Goal: Find specific page/section: Find specific page/section

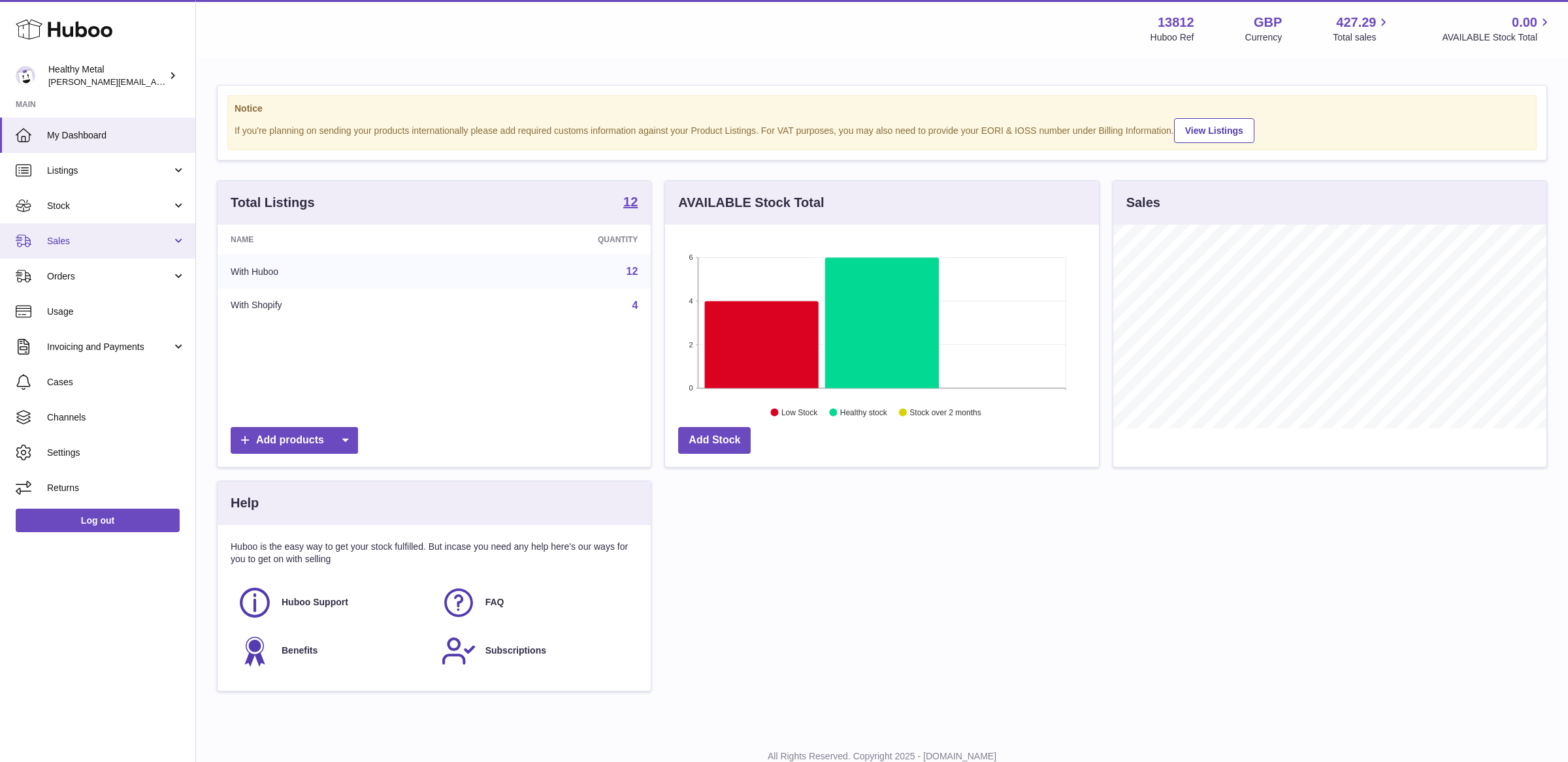
scroll to position [203, 433]
click at [122, 203] on span "Stock" at bounding box center [109, 206] width 125 height 13
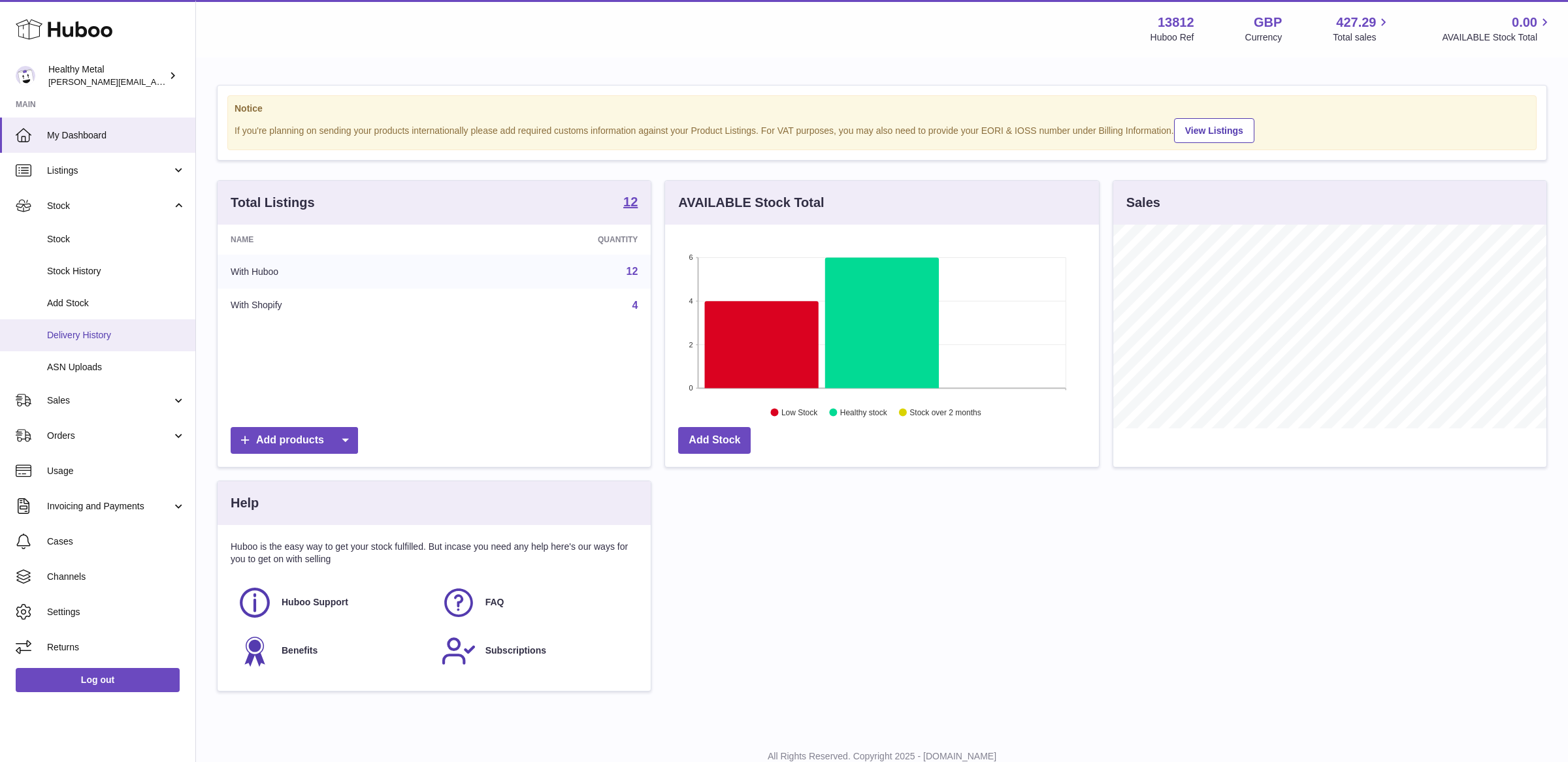
click at [99, 340] on span "Delivery History" at bounding box center [116, 335] width 139 height 13
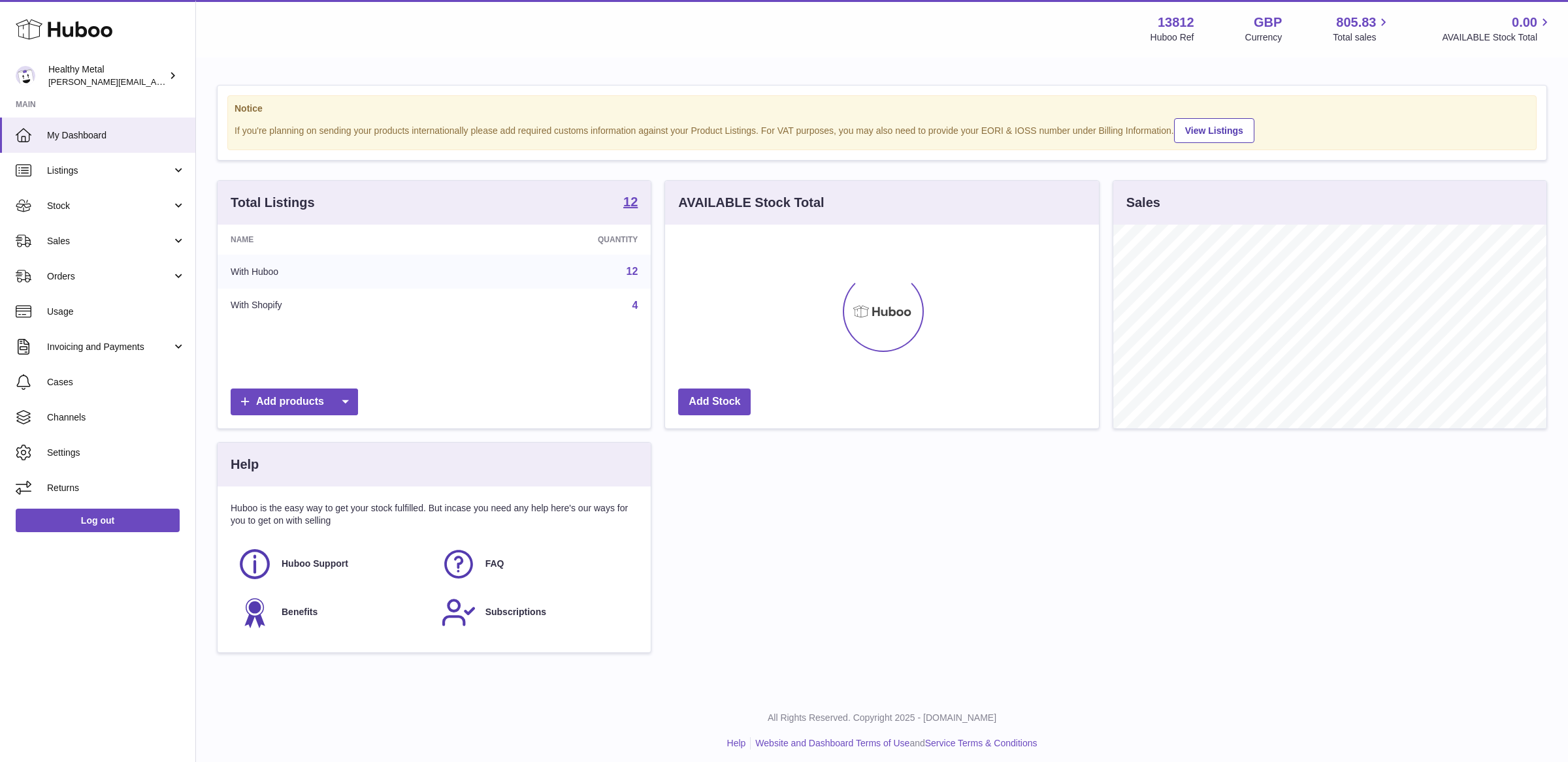
scroll to position [203, 433]
click at [93, 203] on span "Stock" at bounding box center [109, 206] width 125 height 13
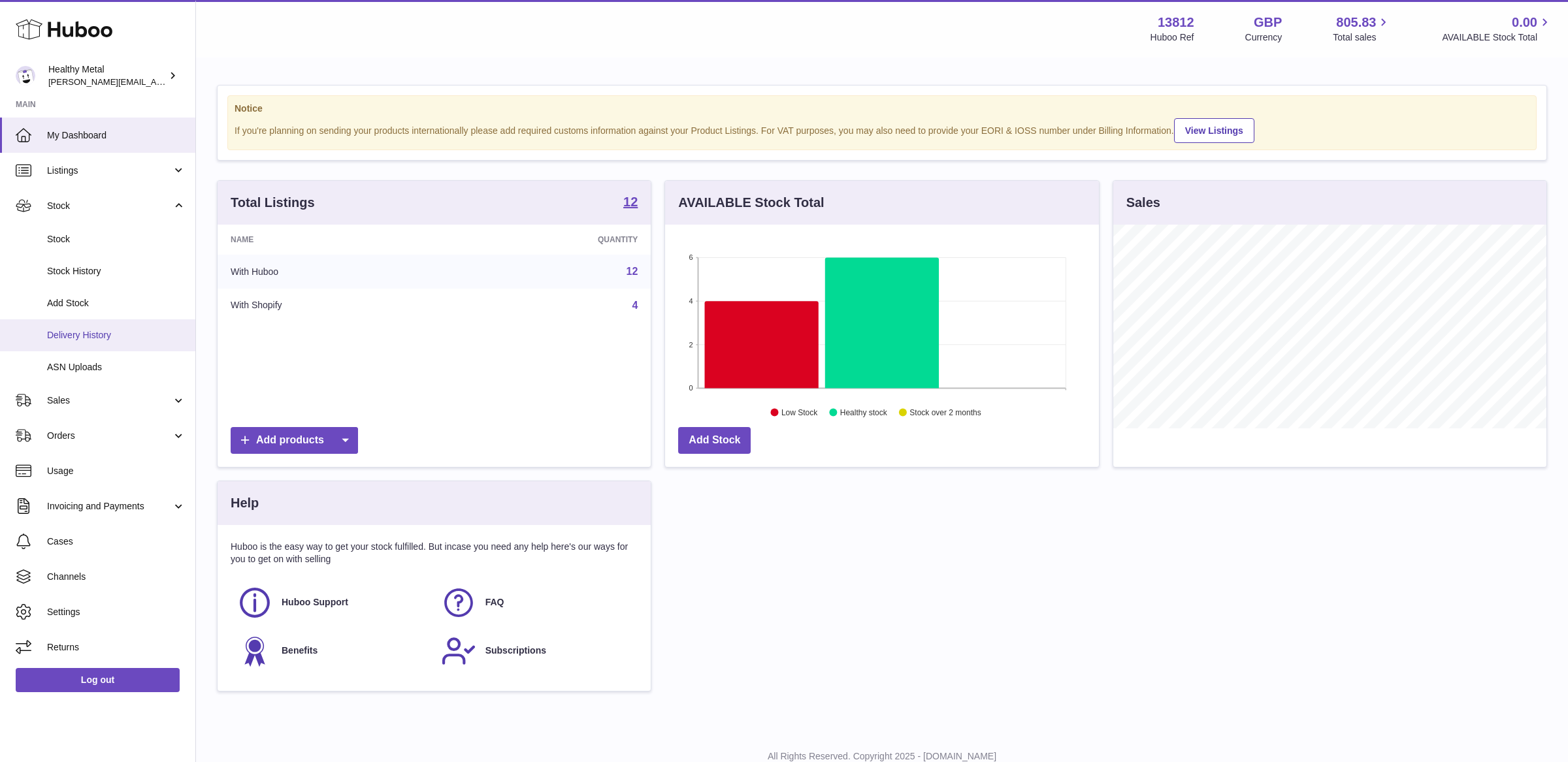
click at [90, 334] on span "Delivery History" at bounding box center [116, 335] width 139 height 13
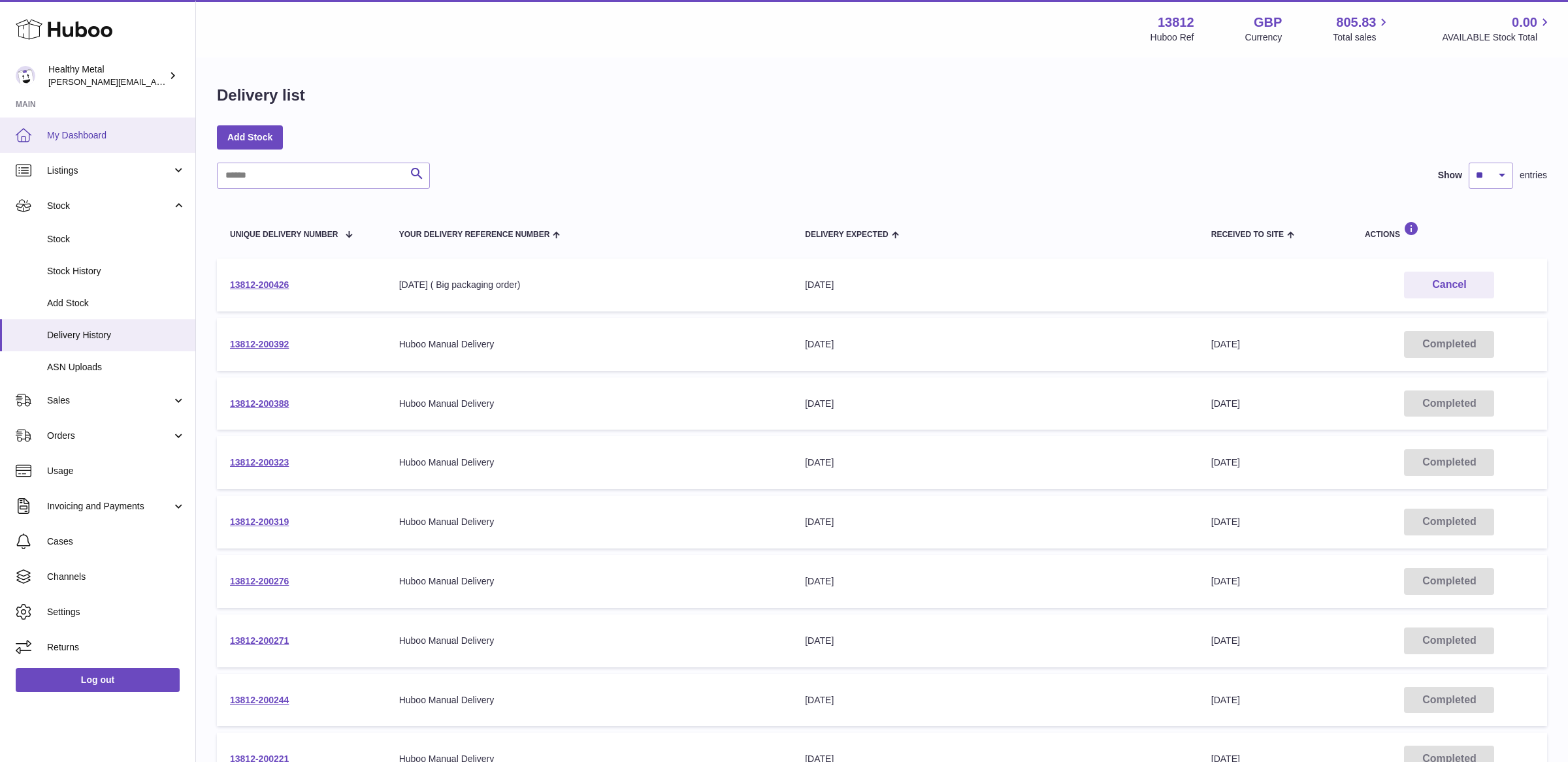
click at [73, 127] on link "My Dashboard" at bounding box center [98, 135] width 196 height 36
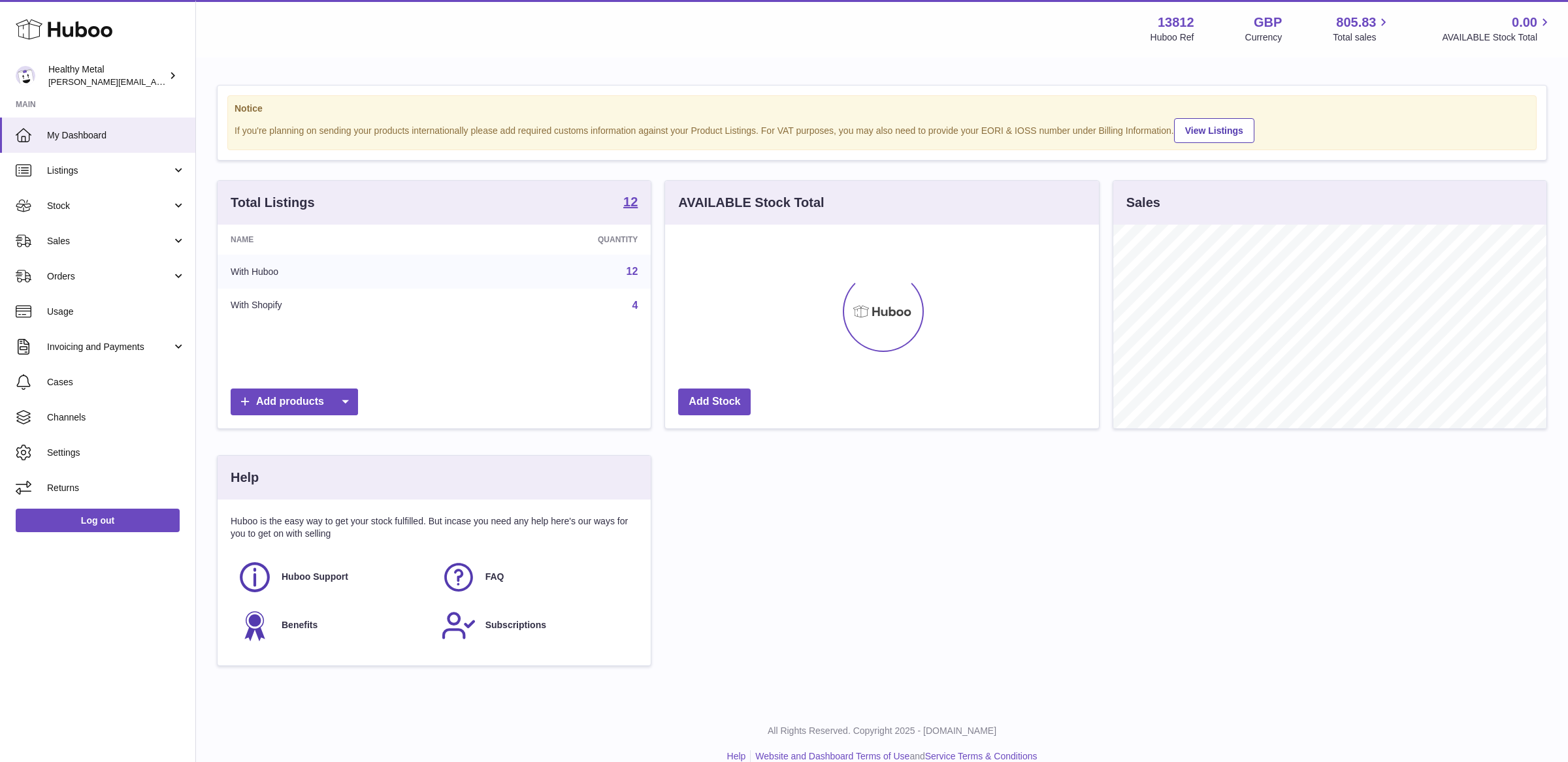
scroll to position [203, 433]
